Goal: Task Accomplishment & Management: Manage account settings

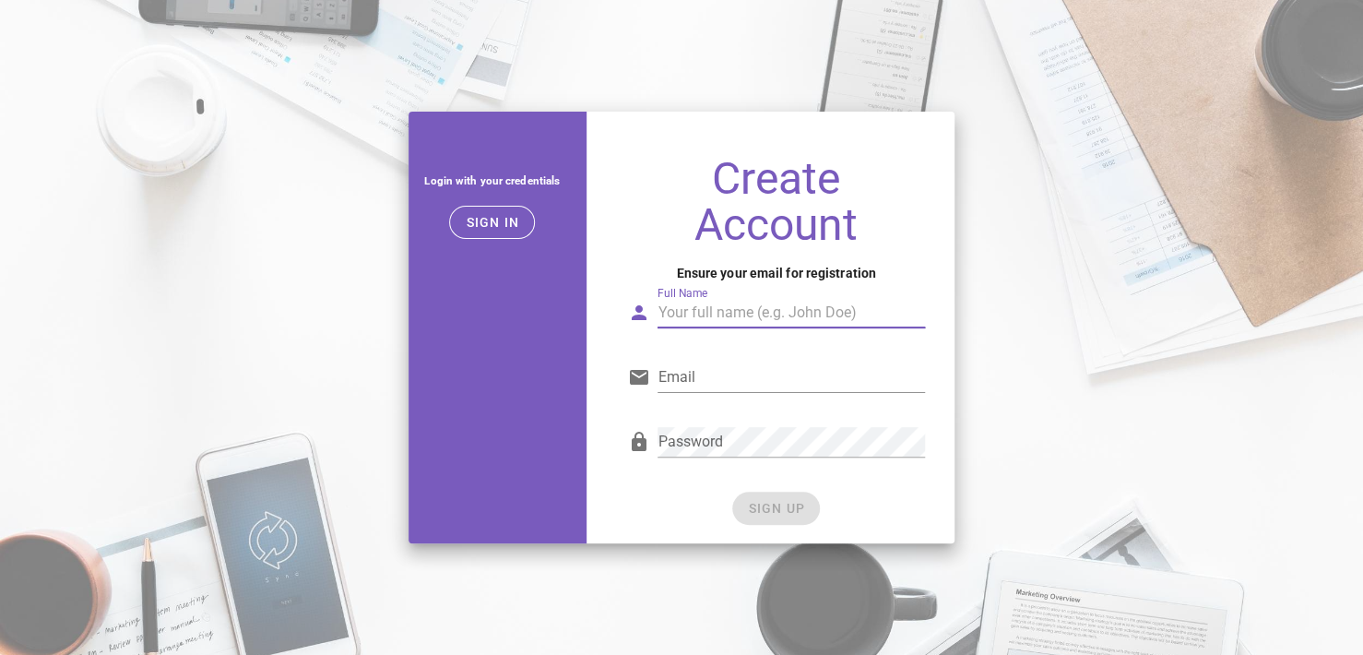
click at [686, 320] on input "Full Name" at bounding box center [790, 312] width 267 height 29
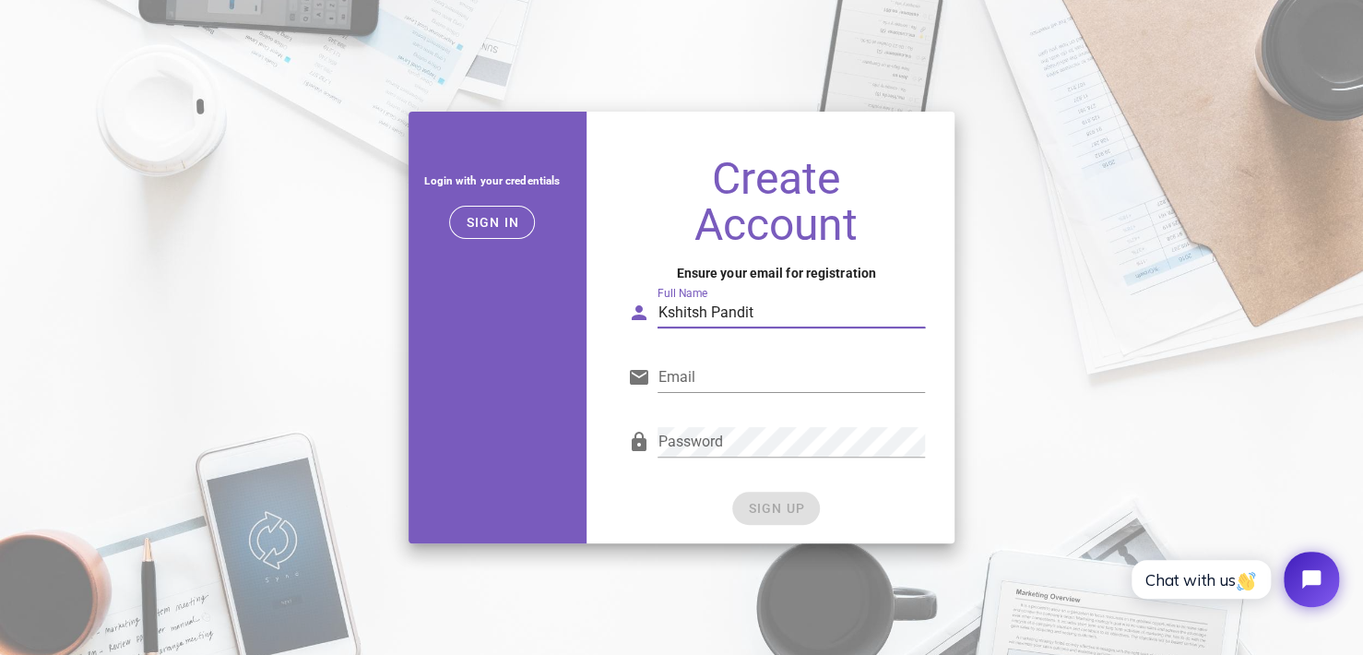
type input "Kshitsh Pandit"
click at [690, 379] on input "Email" at bounding box center [790, 376] width 267 height 29
type input "theanimeman203@gmail.com"
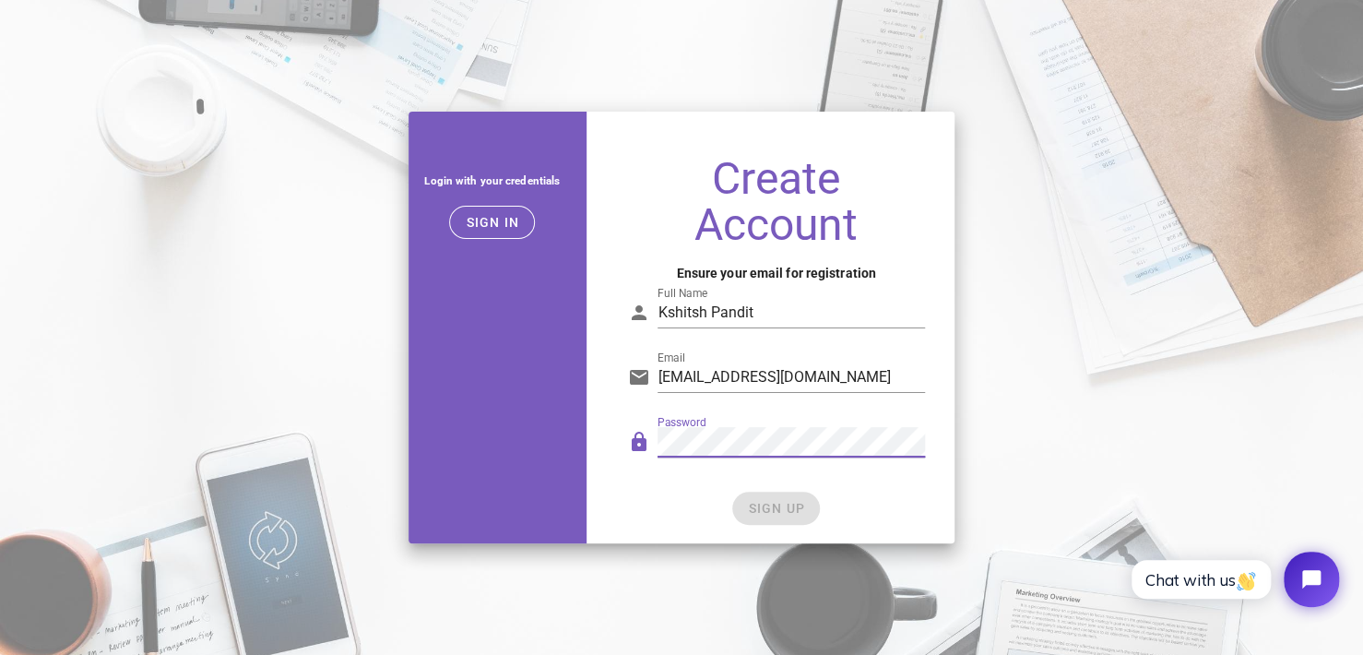
click at [760, 502] on div "SIGN UP" at bounding box center [776, 507] width 298 height 33
click at [760, 502] on span "SIGN UP" at bounding box center [776, 508] width 58 height 15
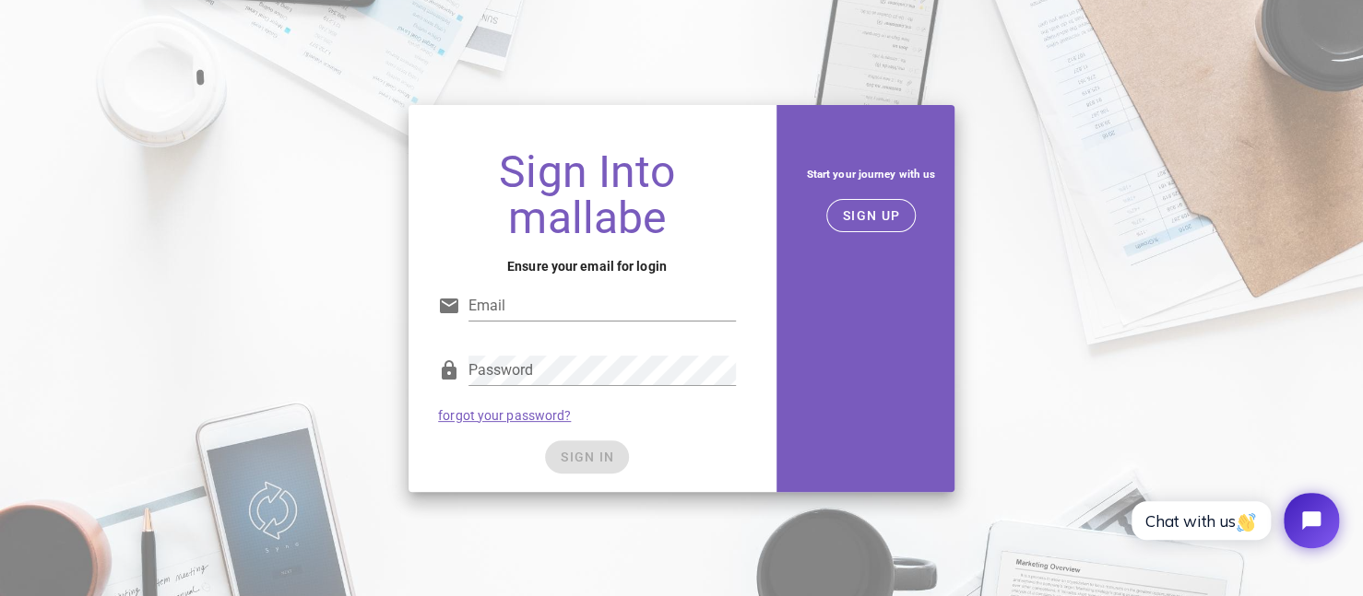
type input "theanimeman203@gmail.com"
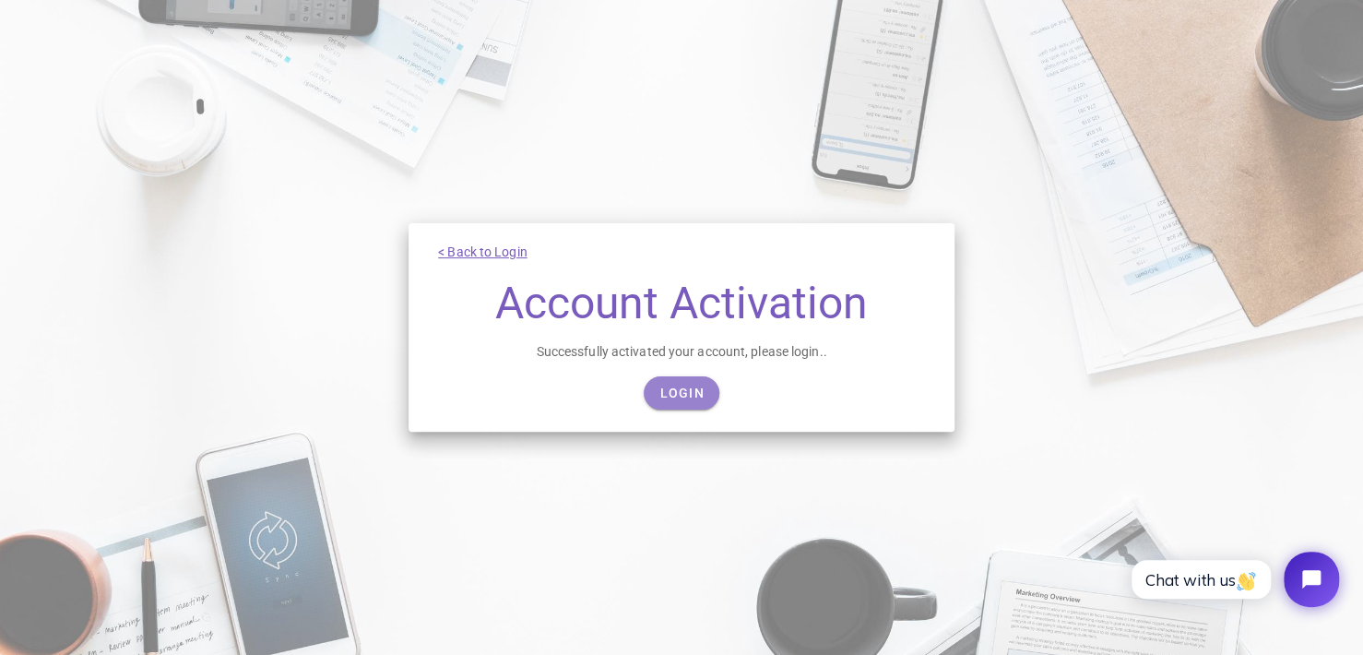
click at [690, 392] on span "Login" at bounding box center [680, 392] width 45 height 15
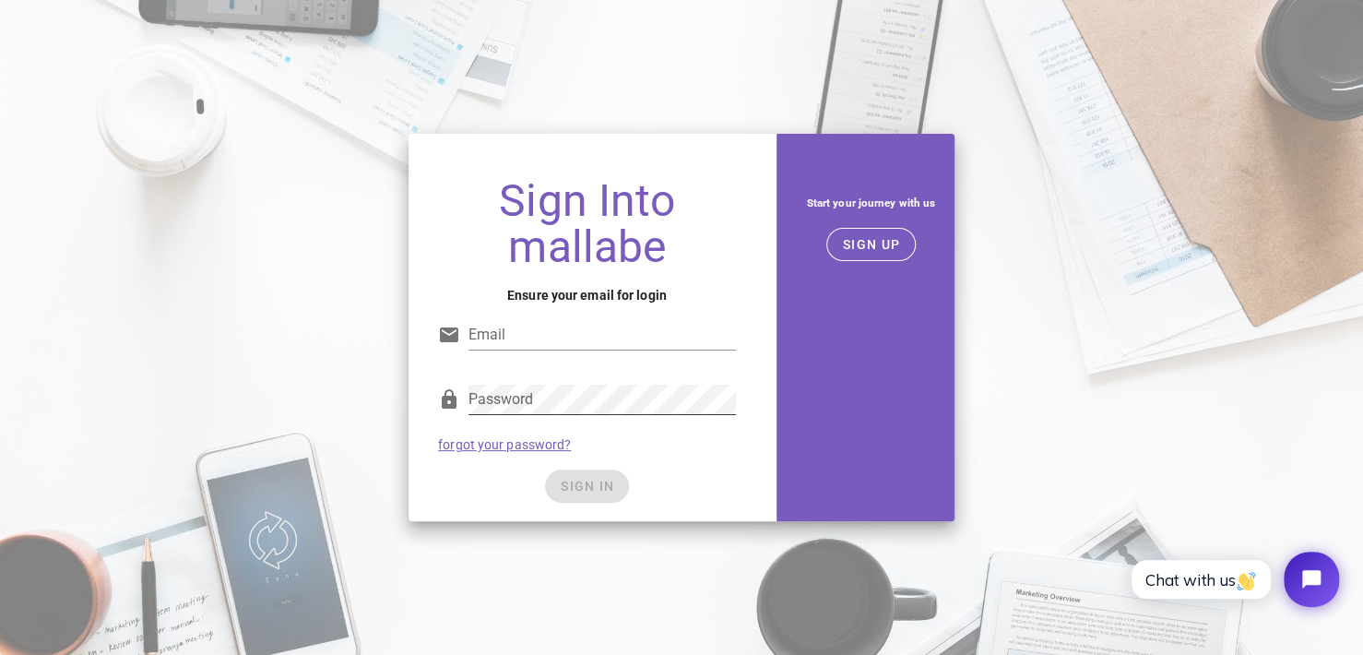
type input "[EMAIL_ADDRESS][DOMAIN_NAME]"
click at [586, 485] on div "SIGN IN" at bounding box center [587, 485] width 298 height 33
click at [586, 485] on span "SIGN IN" at bounding box center [587, 485] width 54 height 15
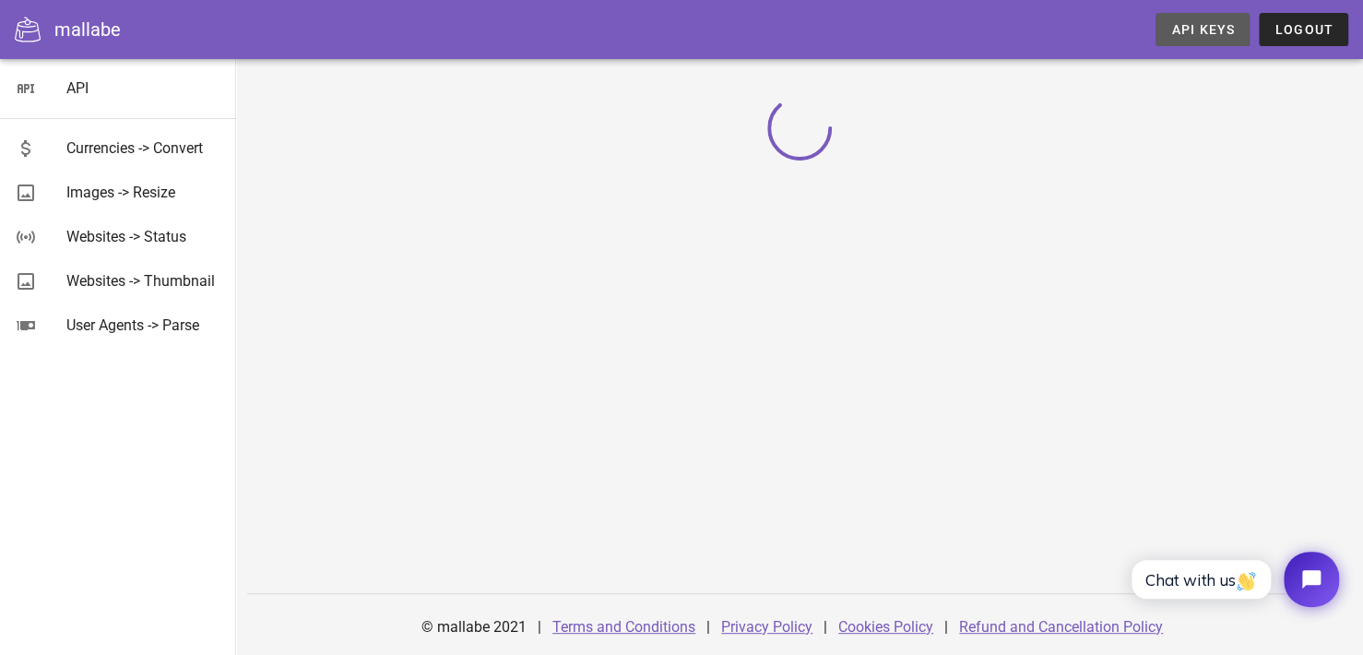
click at [1195, 23] on span "API Keys" at bounding box center [1202, 29] width 65 height 15
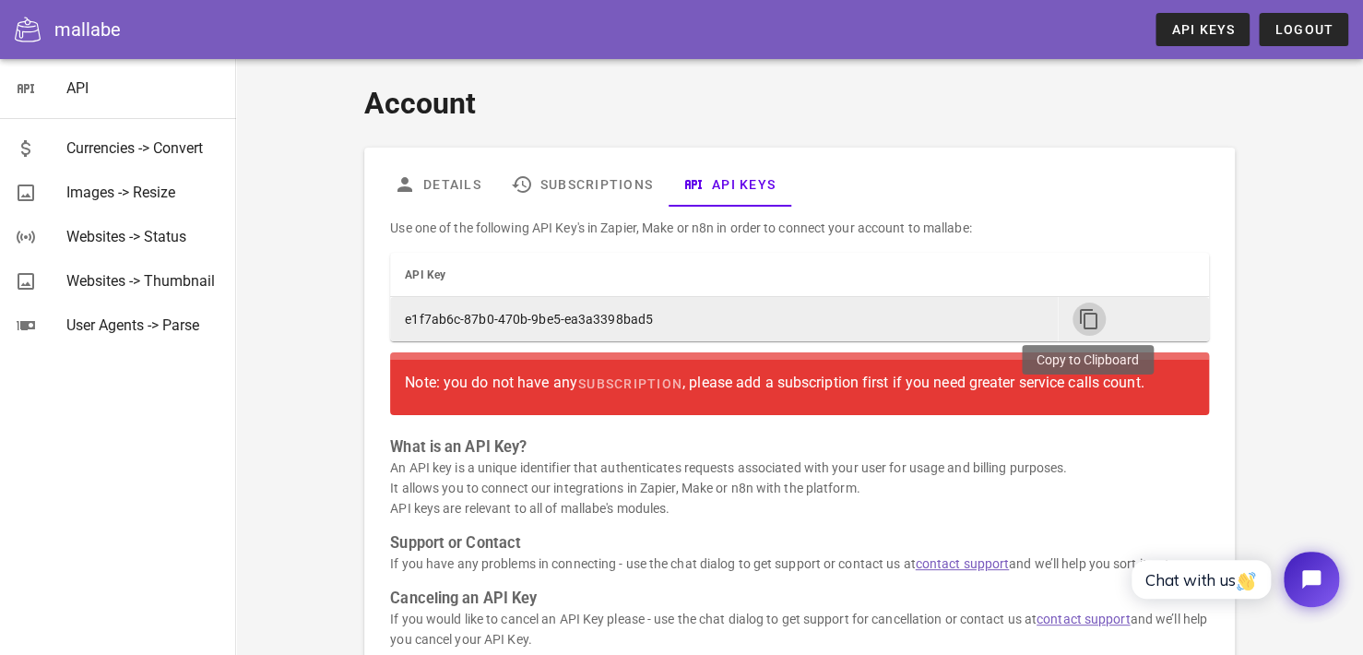
click at [1092, 318] on icon "button" at bounding box center [1089, 319] width 22 height 22
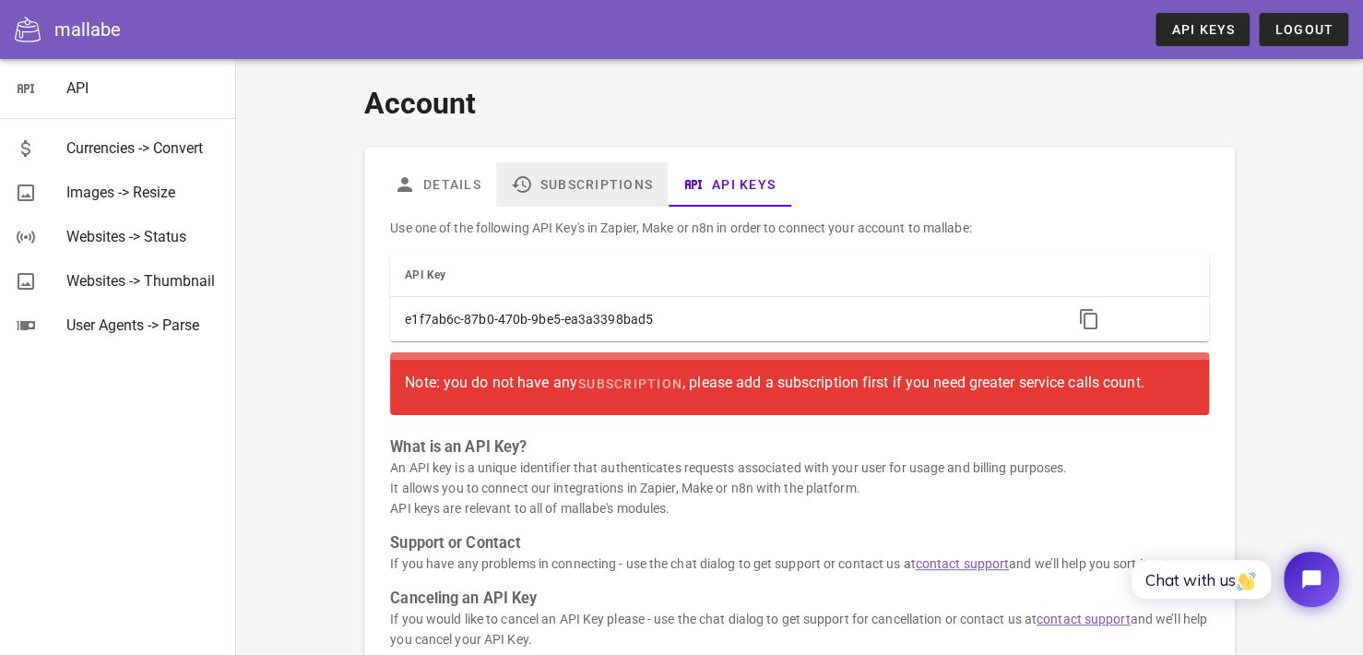
drag, startPoint x: 538, startPoint y: 161, endPoint x: 568, endPoint y: 195, distance: 45.1
click at [538, 167] on link "Subscriptions" at bounding box center [581, 184] width 171 height 44
click at [583, 196] on link "Subscriptions" at bounding box center [581, 184] width 171 height 44
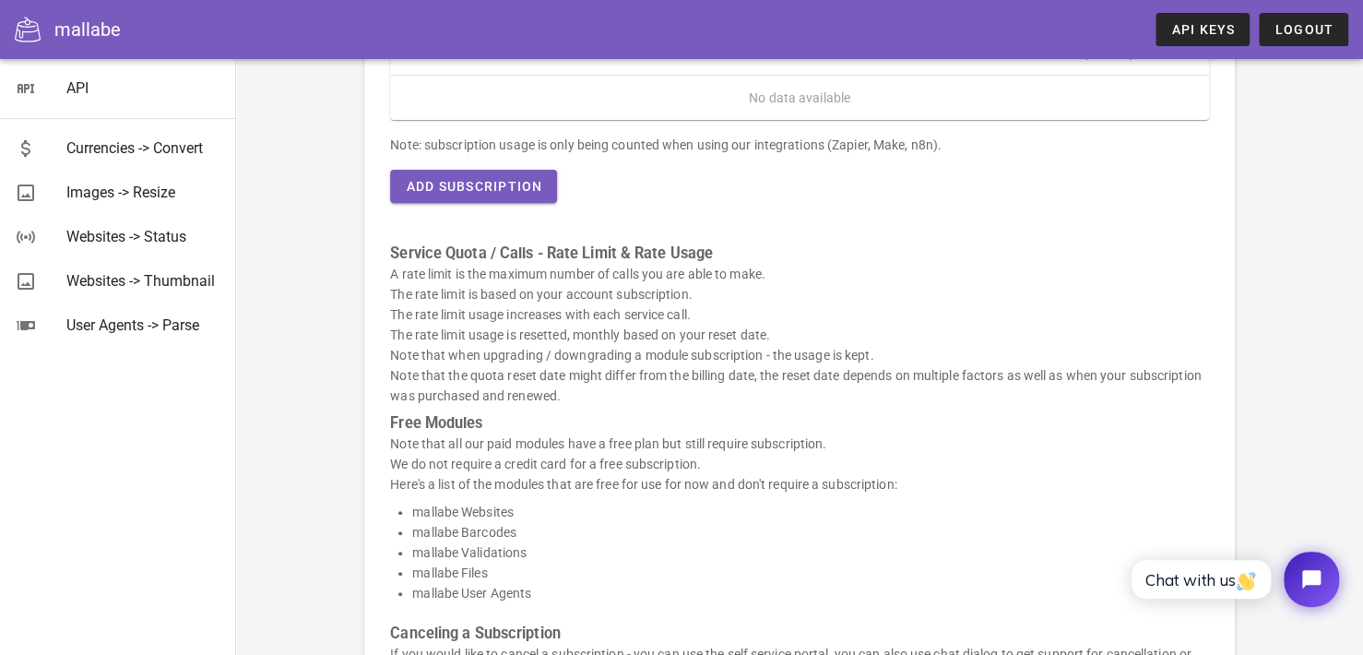
scroll to position [155, 0]
